Goal: Find specific page/section: Find specific page/section

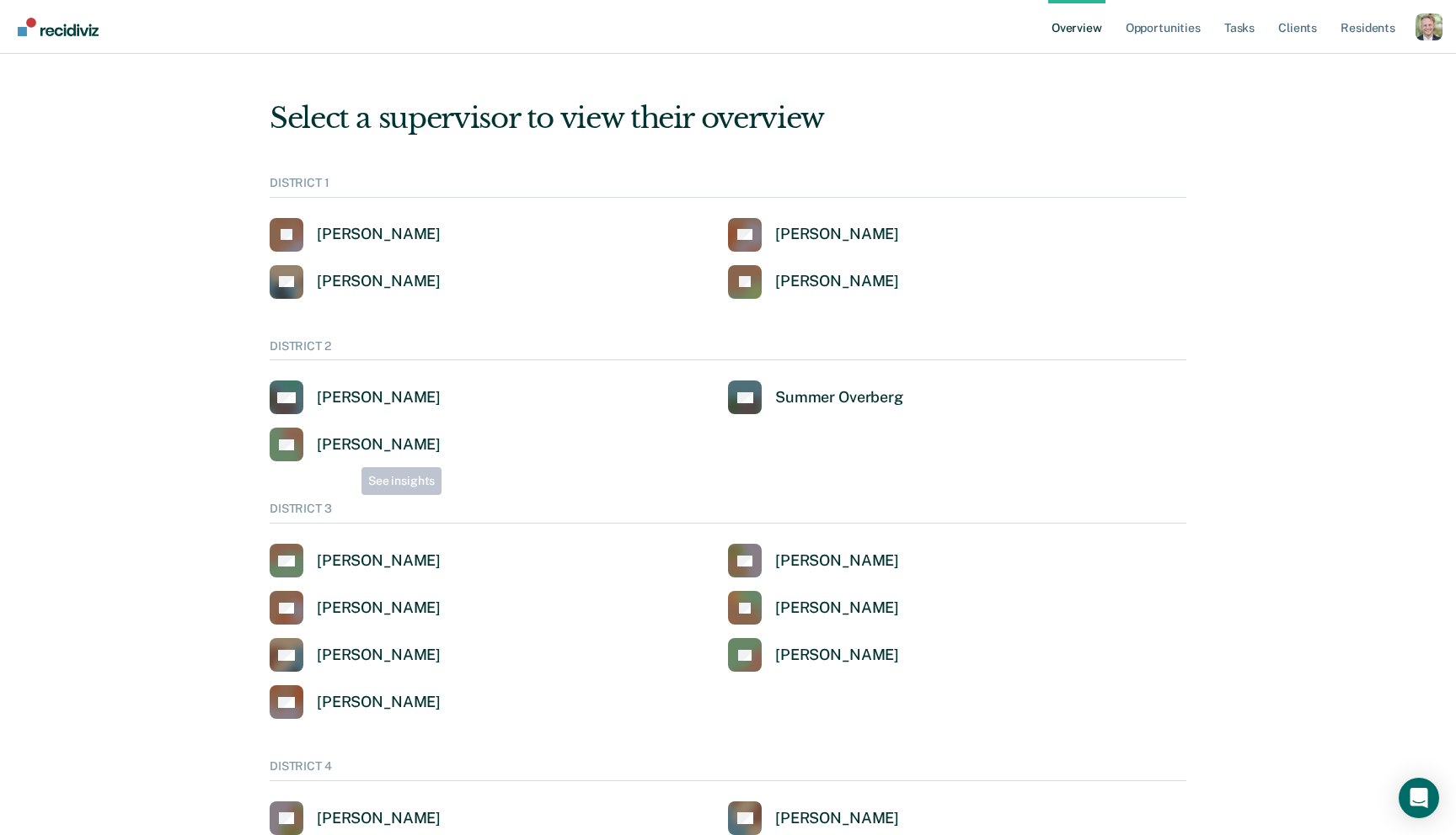
scroll to position [1, 0]
click at [394, 399] on div "[PERSON_NAME]" at bounding box center [379, 397] width 124 height 19
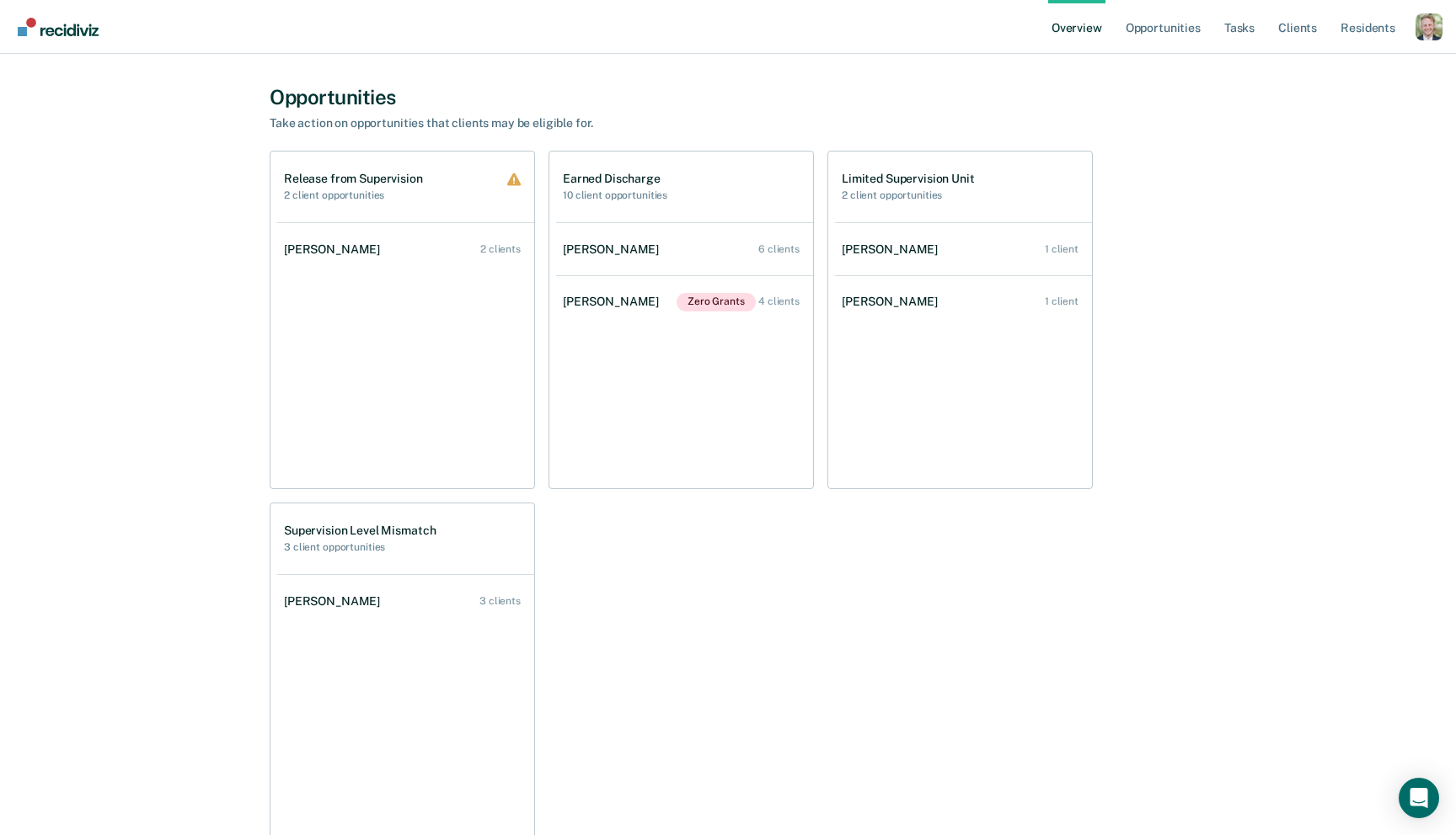
scroll to position [1054, 0]
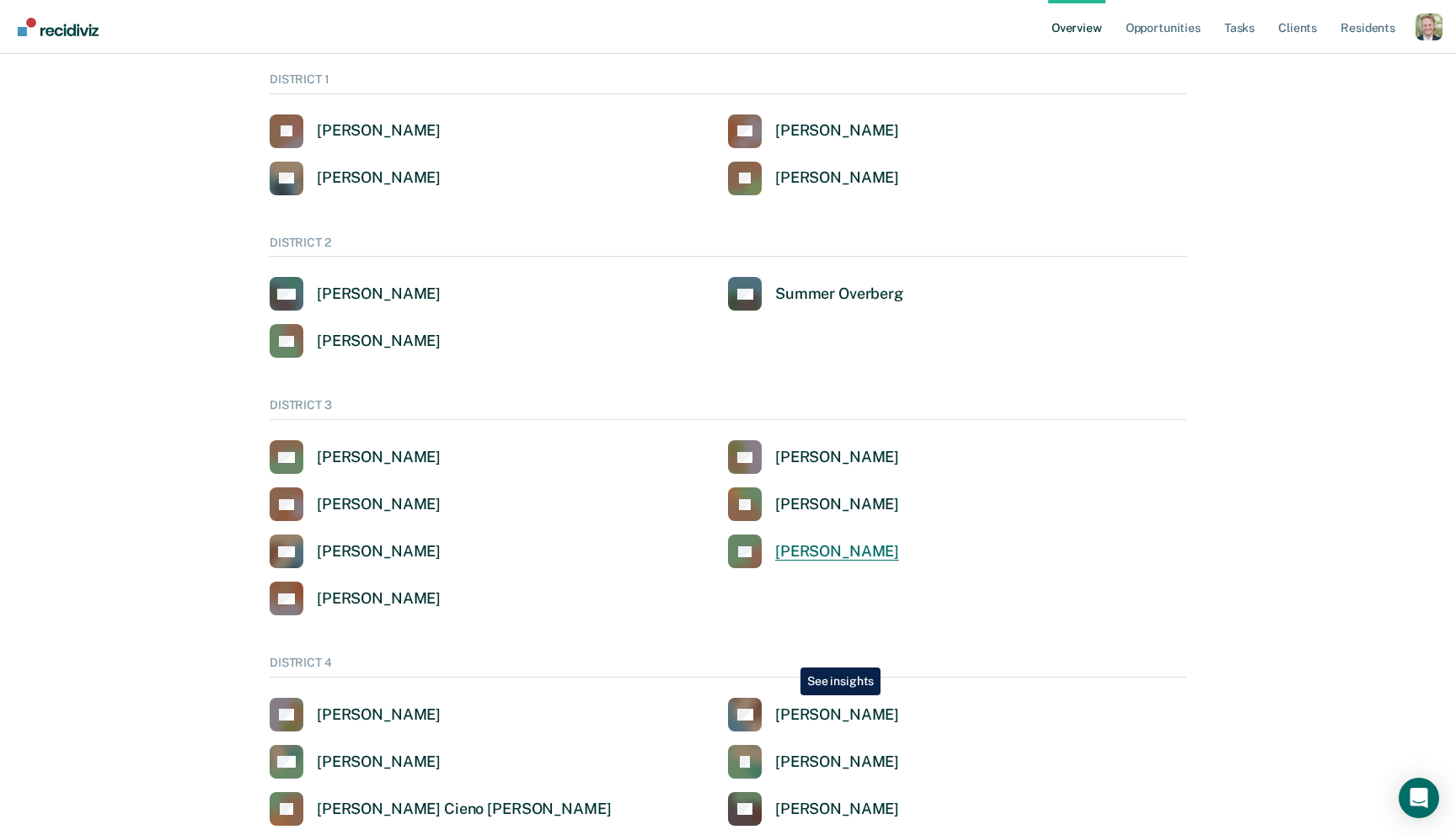
scroll to position [126, 0]
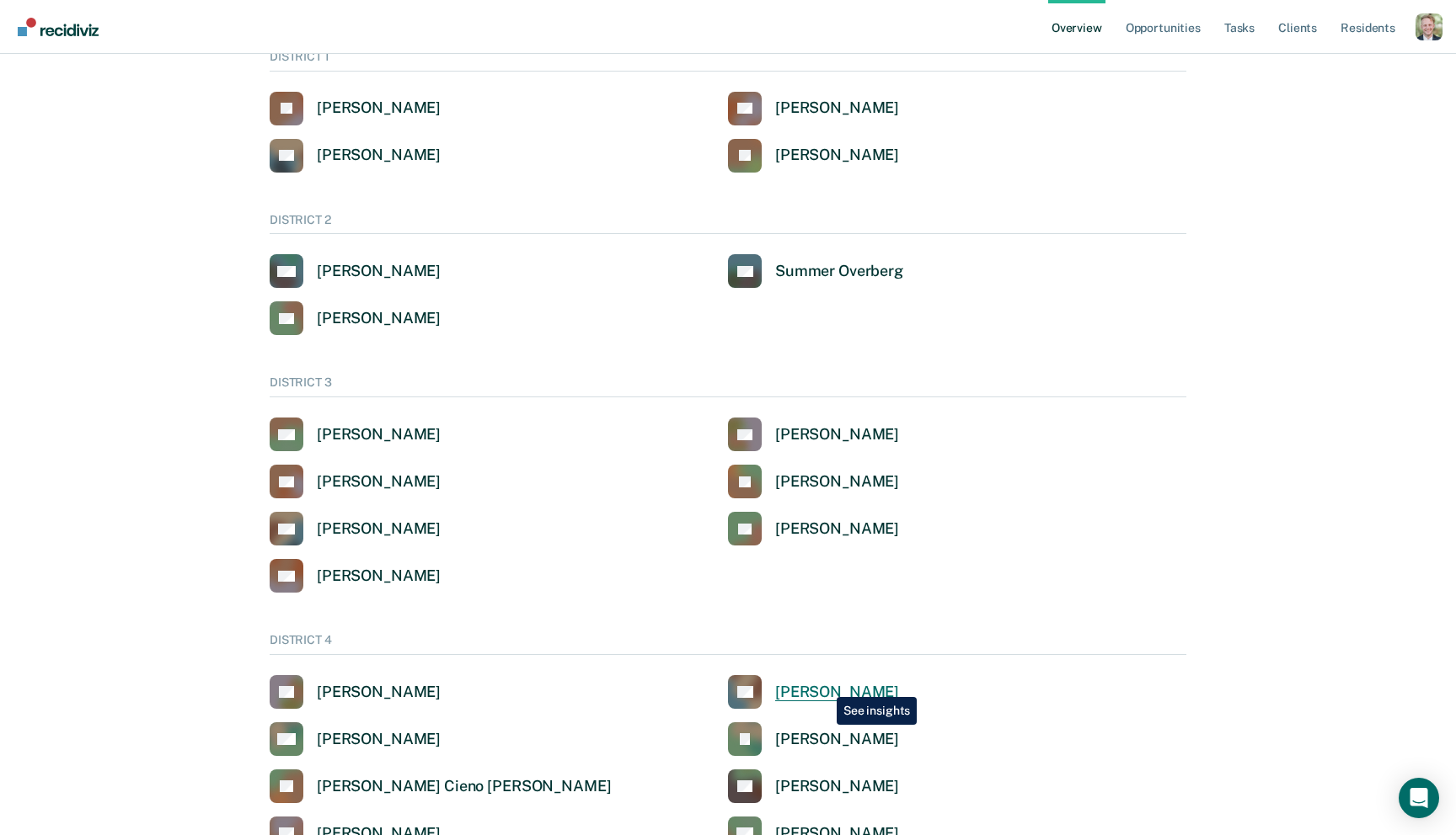
click at [824, 685] on div "[PERSON_NAME]" at bounding box center [837, 692] width 124 height 19
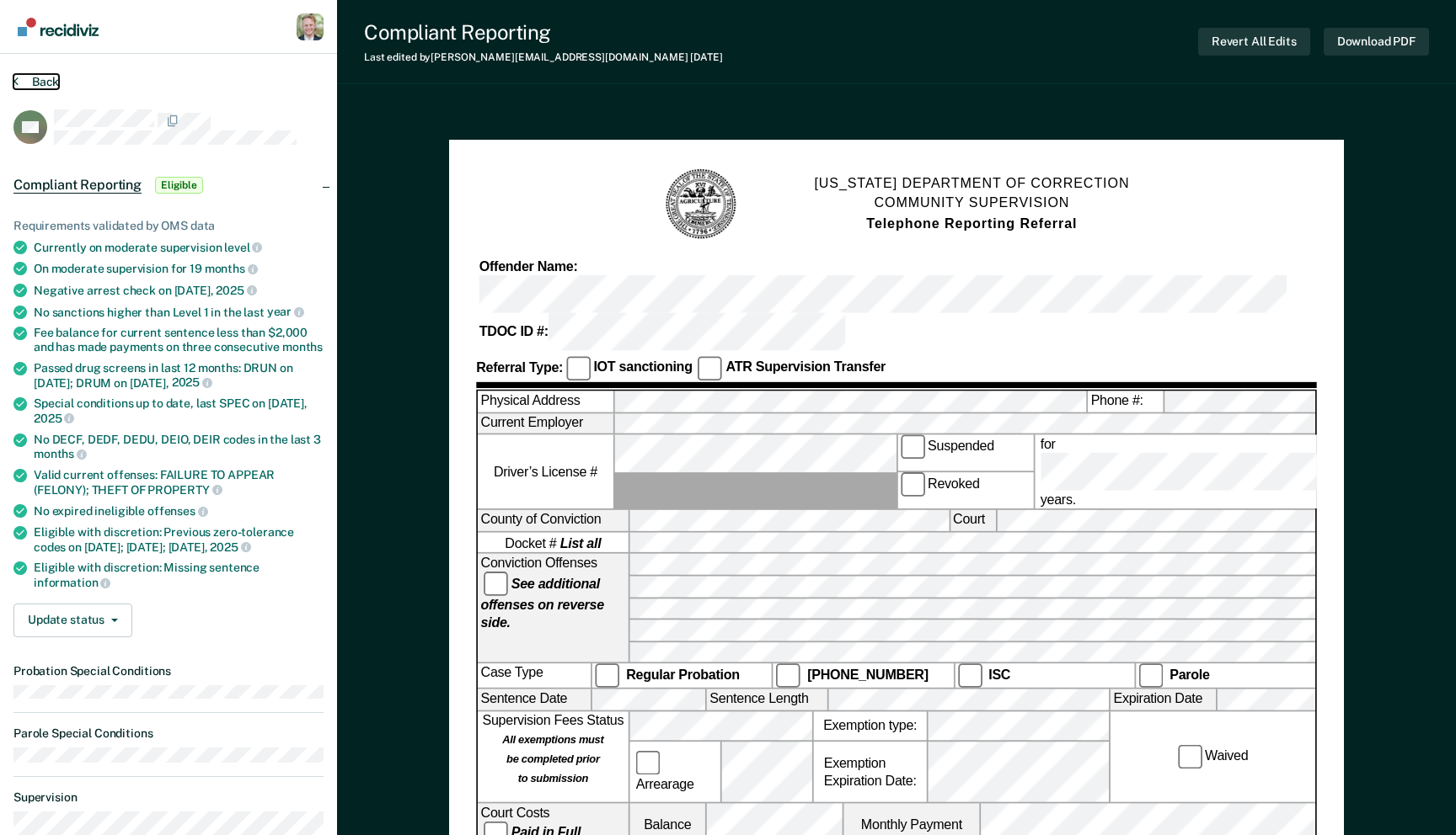
click at [39, 81] on button "Back" at bounding box center [36, 81] width 45 height 15
click at [161, 69] on section "Back VH Compliant Reporting Eligible Requirements validated by OMS data Current…" at bounding box center [169, 672] width 337 height 1238
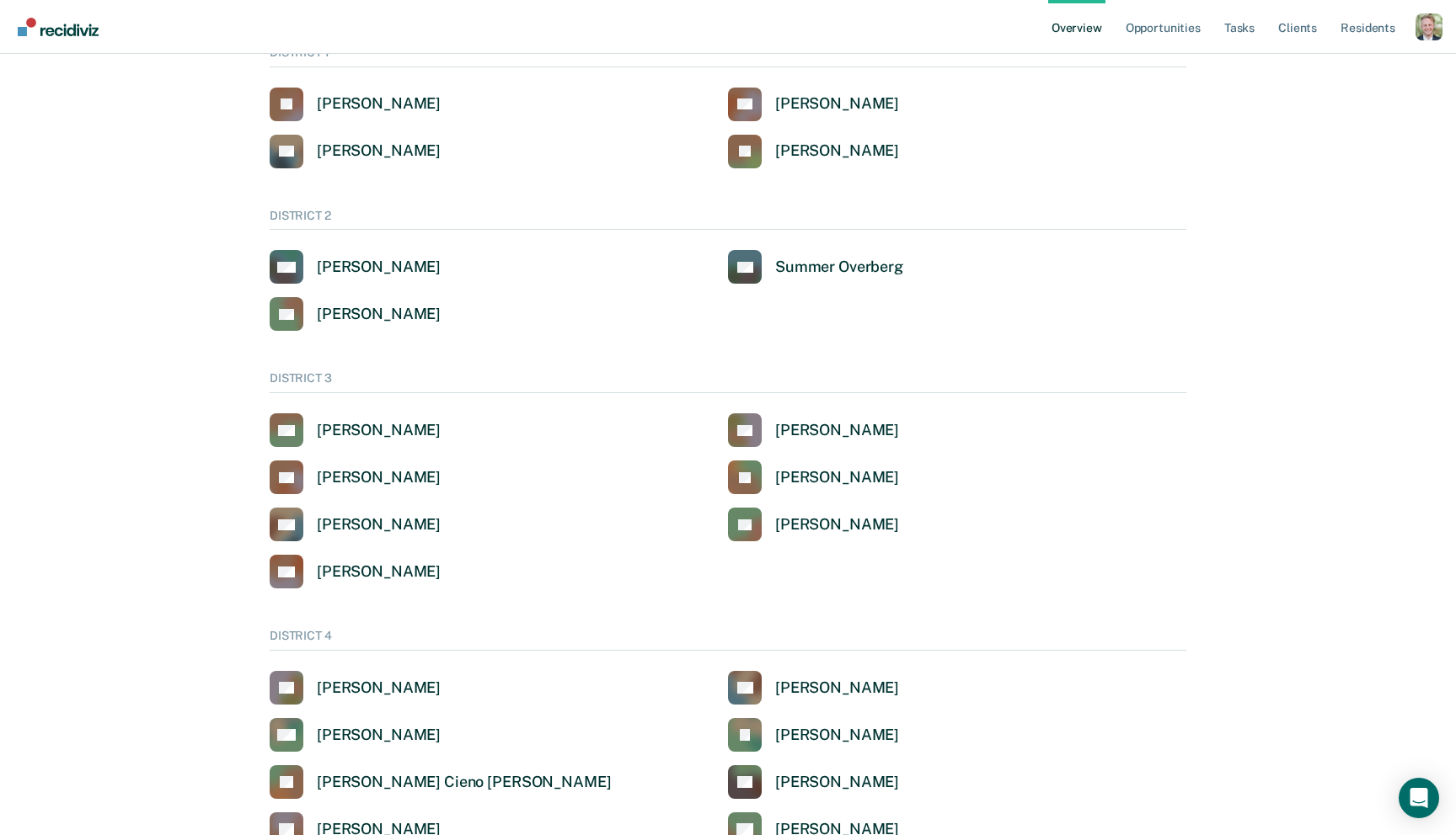
scroll to position [172, 0]
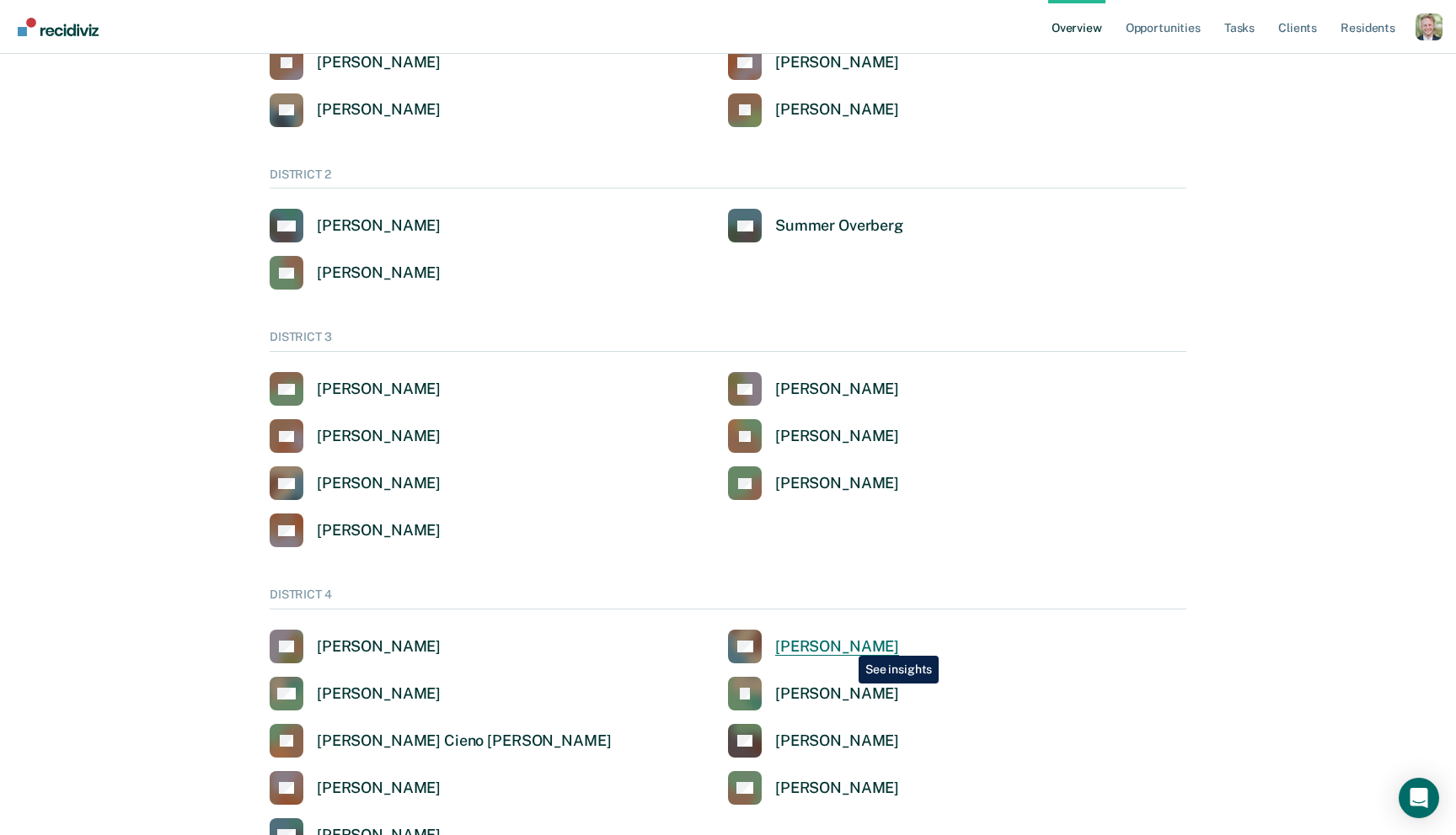
click at [846, 647] on div "[PERSON_NAME]" at bounding box center [837, 647] width 124 height 19
